Goal: Information Seeking & Learning: Learn about a topic

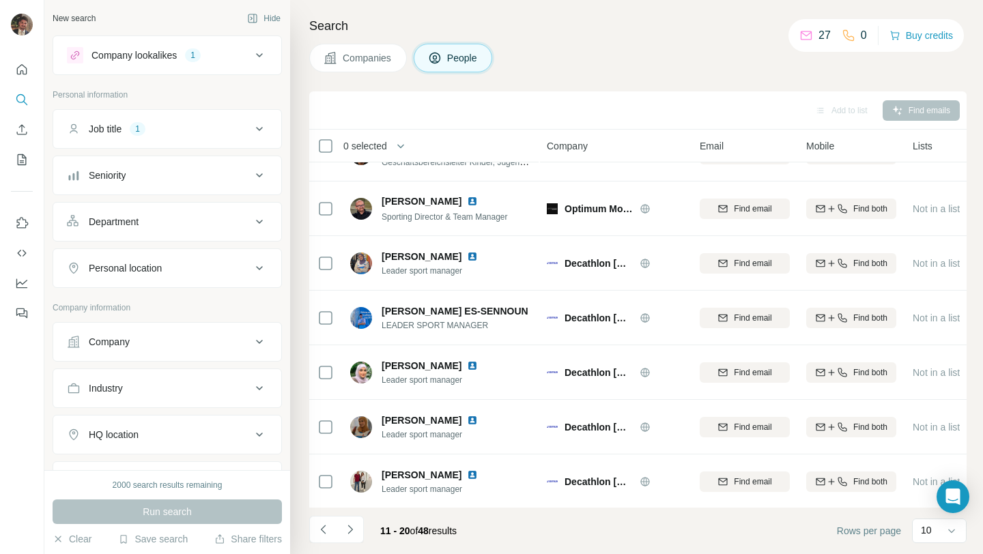
scroll to position [201, 0]
click at [356, 527] on icon "Navigate to next page" at bounding box center [350, 530] width 14 height 14
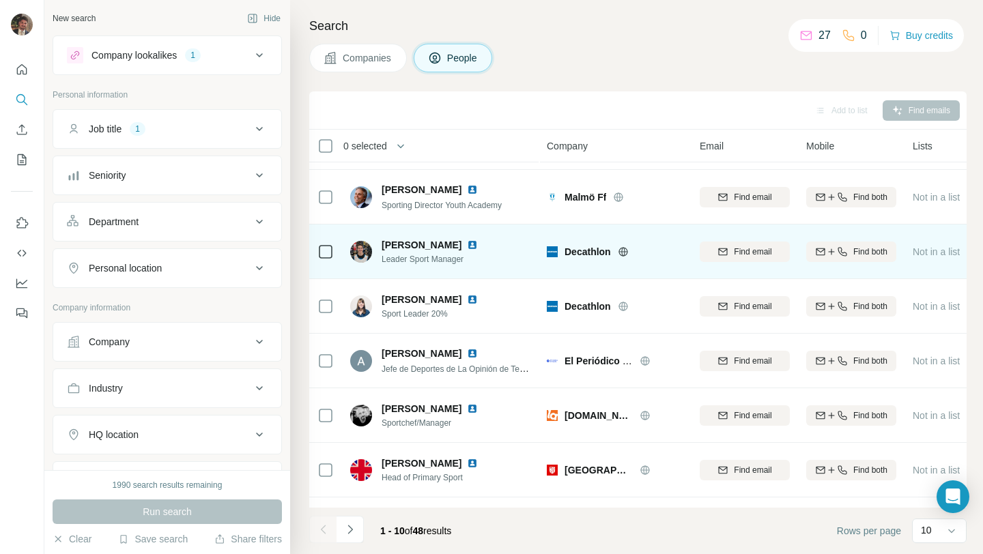
scroll to position [201, 0]
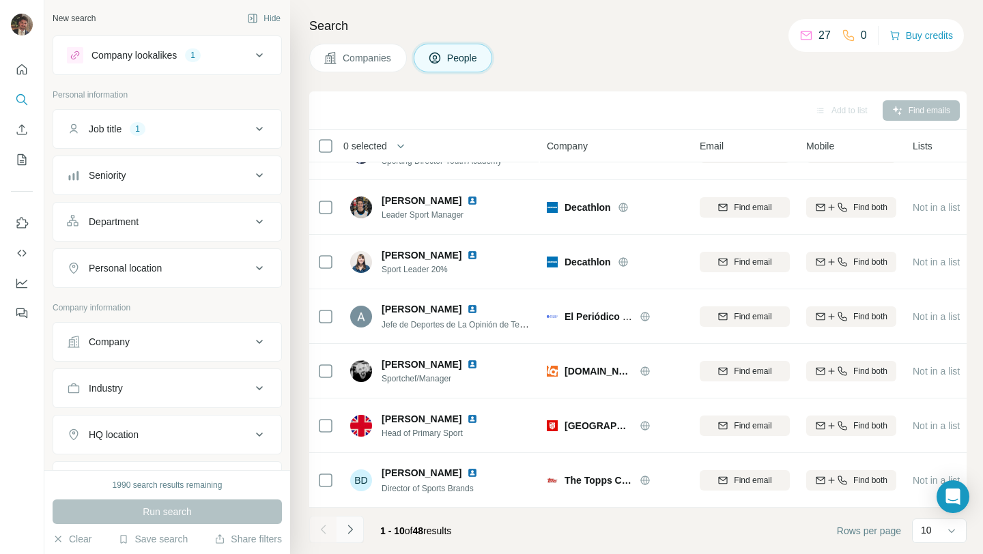
click at [351, 529] on icon "Navigate to next page" at bounding box center [350, 530] width 14 height 14
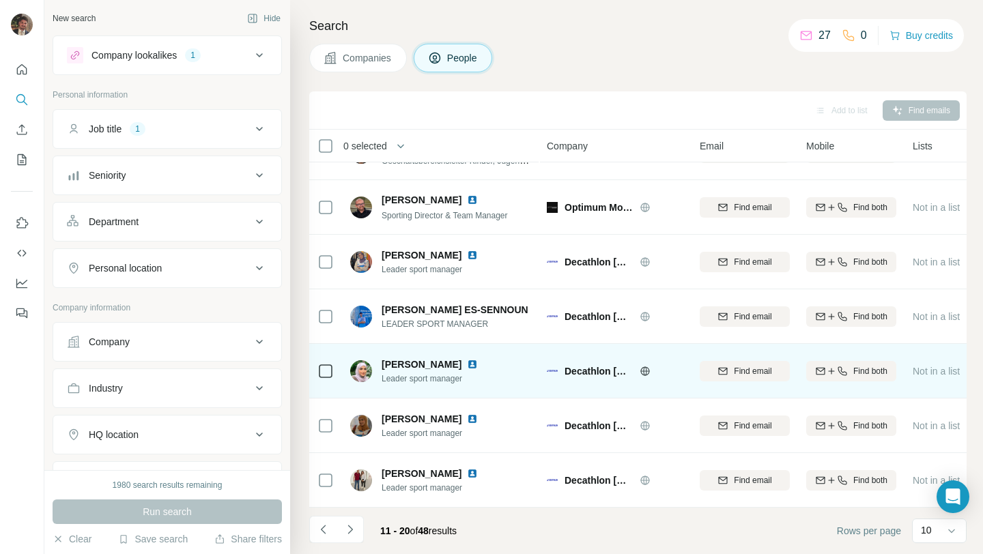
scroll to position [0, 0]
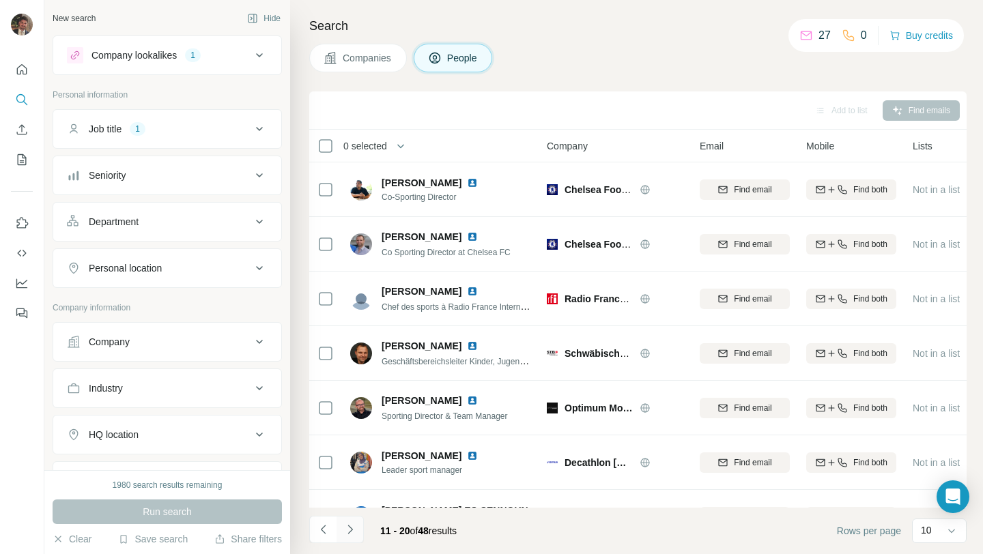
click at [349, 528] on icon "Navigate to next page" at bounding box center [349, 529] width 5 height 9
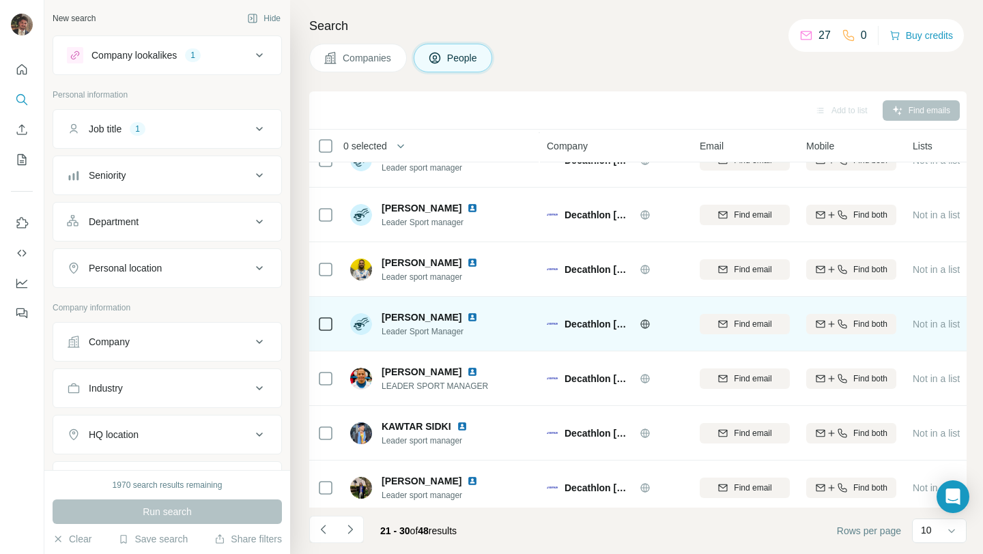
scroll to position [201, 0]
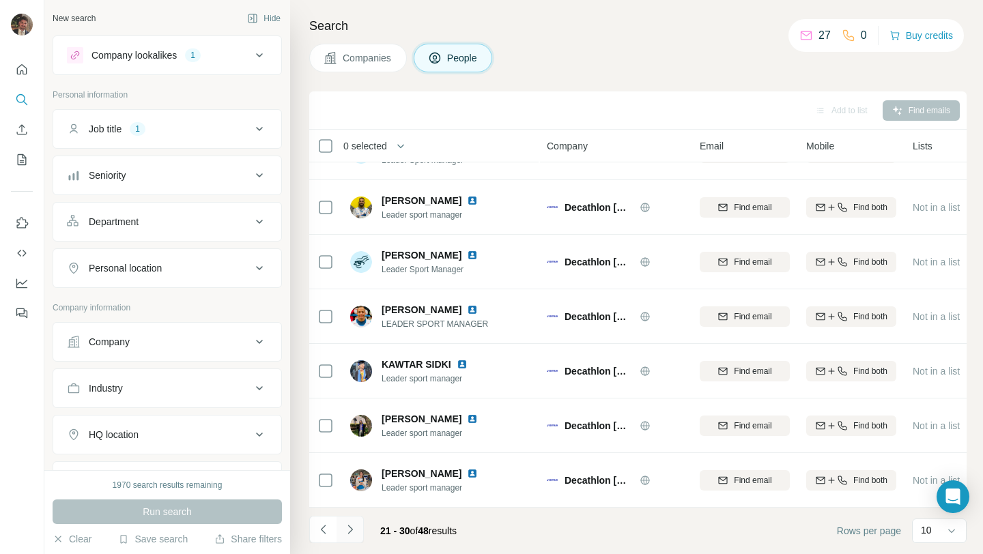
click at [349, 529] on icon "Navigate to next page" at bounding box center [350, 530] width 14 height 14
click at [350, 529] on icon "Navigate to next page" at bounding box center [349, 529] width 5 height 9
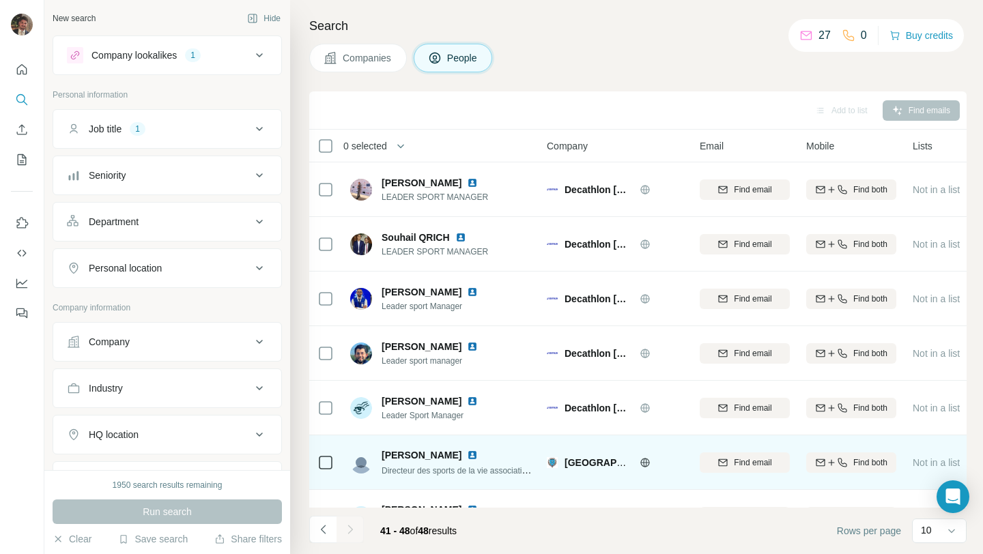
scroll to position [91, 0]
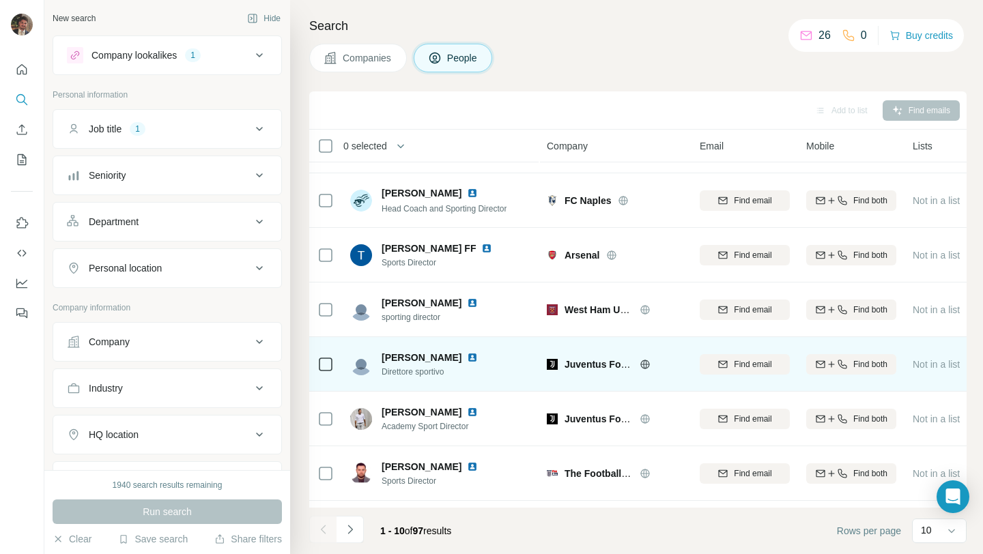
scroll to position [42, 0]
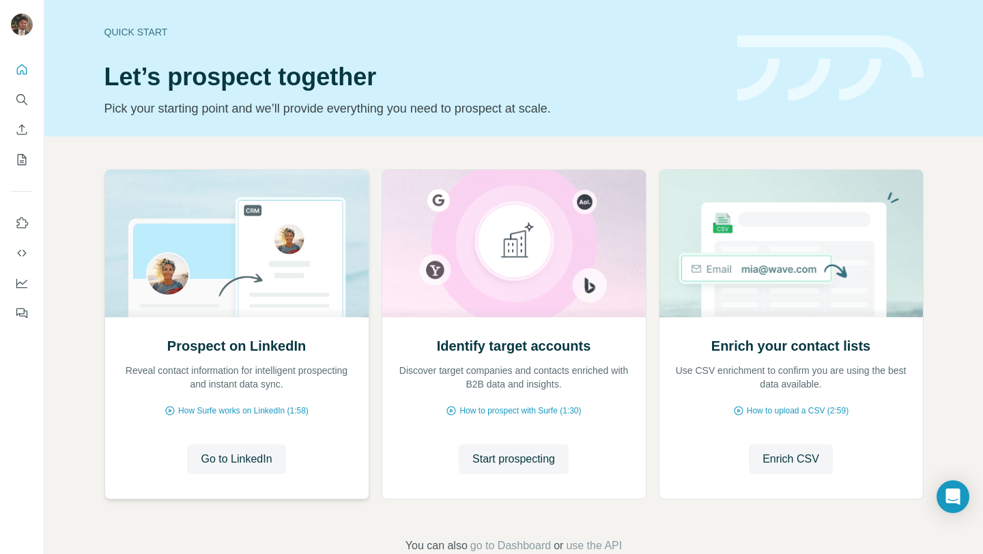
scroll to position [33, 0]
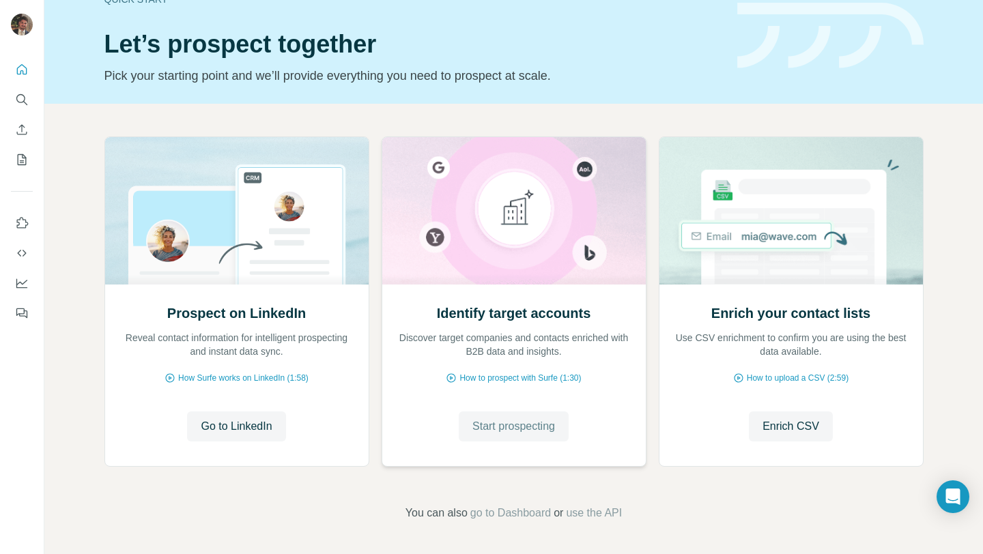
click at [508, 425] on span "Start prospecting" at bounding box center [513, 426] width 83 height 16
